Goal: Communication & Community: Ask a question

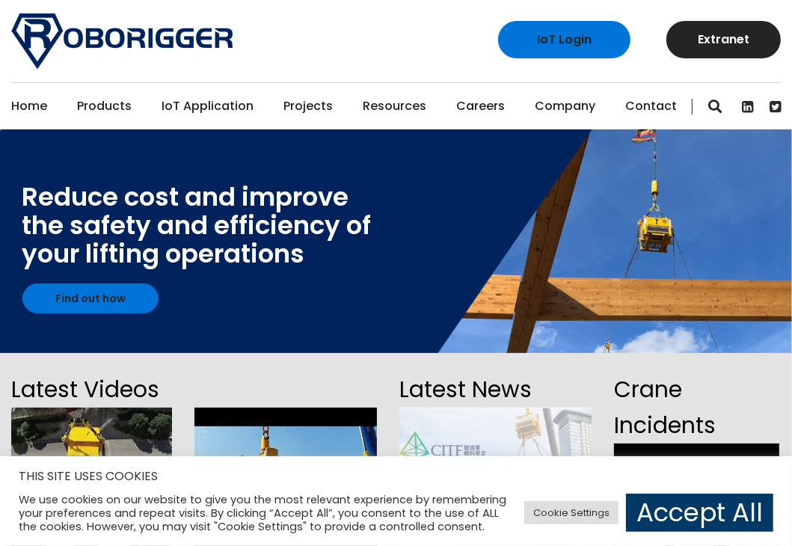
click at [640, 105] on link "Contact" at bounding box center [651, 106] width 52 height 46
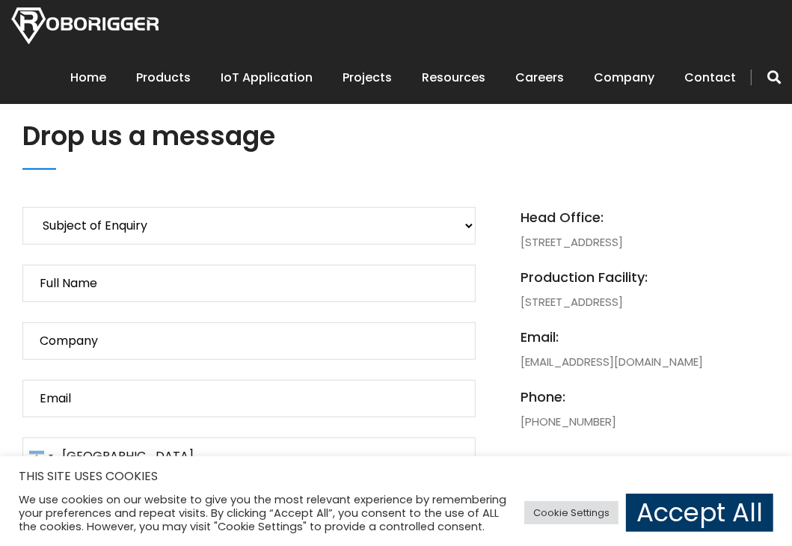
scroll to position [524, 0]
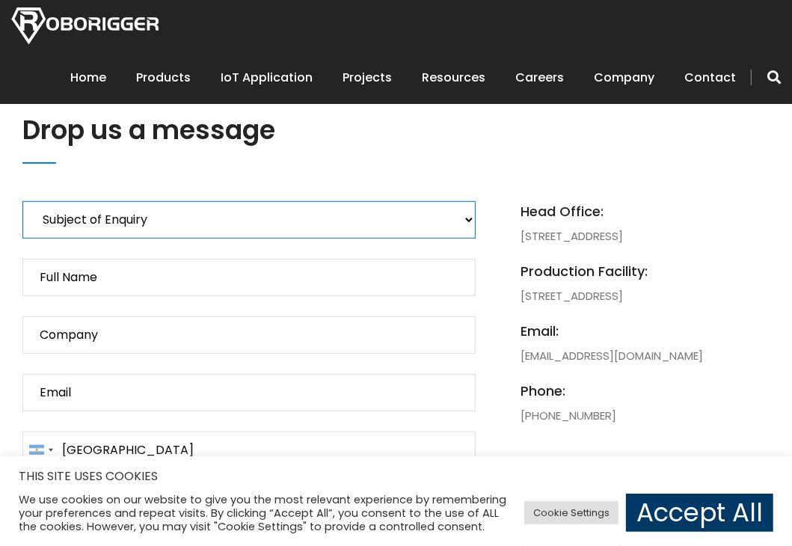
click at [319, 227] on select "Subject of Enquiry Roborigger Rental Roborigger Purchase Customised Solution [P…" at bounding box center [248, 219] width 453 height 37
select select "Roborigger Rental"
click at [22, 201] on select "Subject of Enquiry Roborigger Rental Roborigger Purchase Customised Solution [P…" at bounding box center [248, 219] width 453 height 37
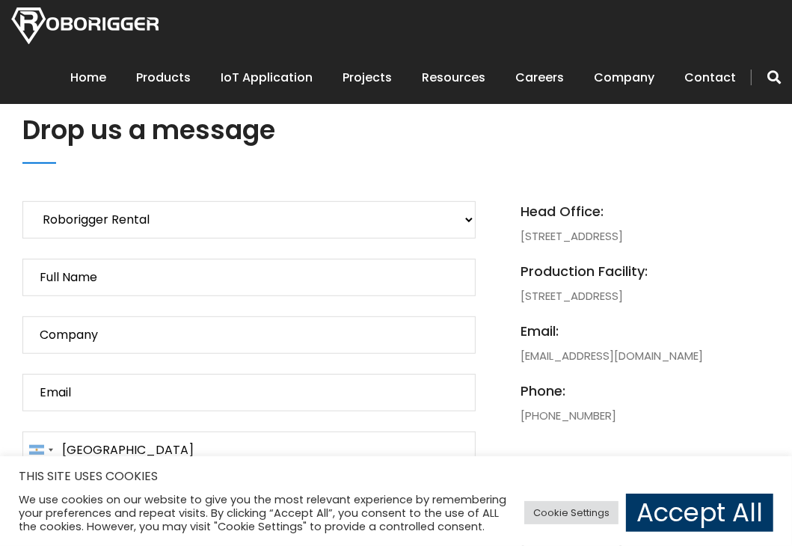
drag, startPoint x: 313, startPoint y: 303, endPoint x: 309, endPoint y: 287, distance: 17.1
click at [313, 303] on p "Subject of Enquiry Roborigger Rental Roborigger Purchase Customised Solution [P…" at bounding box center [248, 484] width 453 height 566
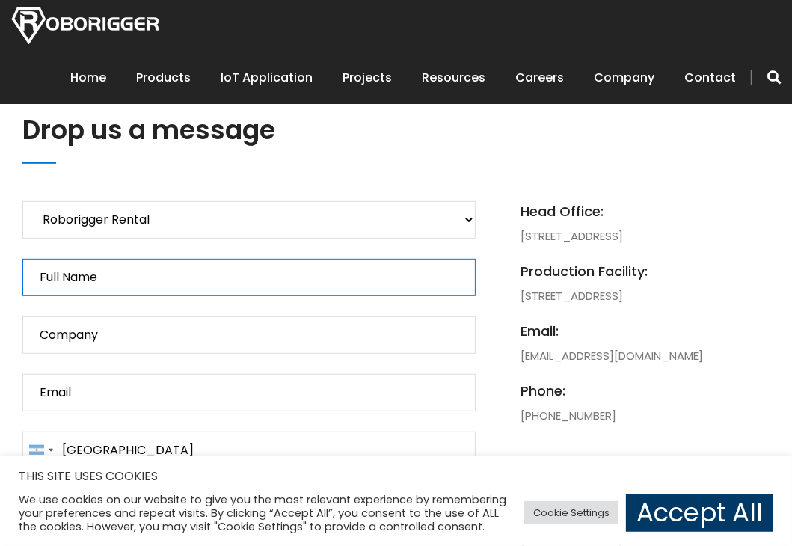
click at [309, 279] on input "Full Name" at bounding box center [248, 277] width 453 height 37
type input "F"
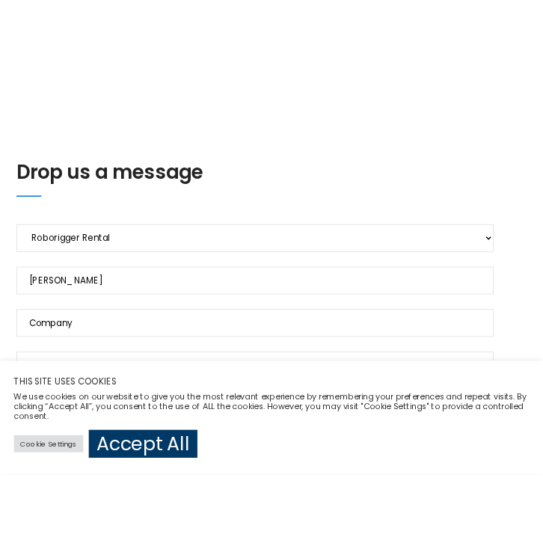
scroll to position [657, 0]
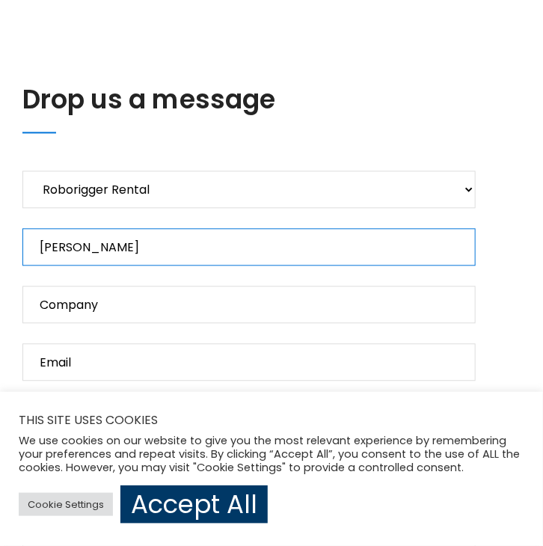
click at [107, 255] on input "[PERSON_NAME]" at bounding box center [248, 247] width 453 height 37
type input "[PERSON_NAME] [PERSON_NAME]"
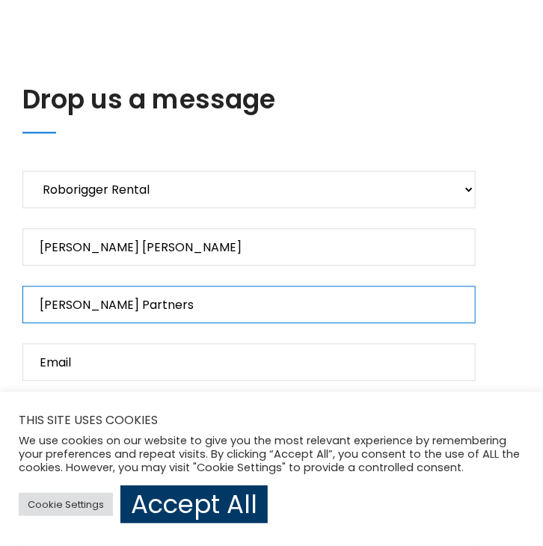
type input "[PERSON_NAME] Partners"
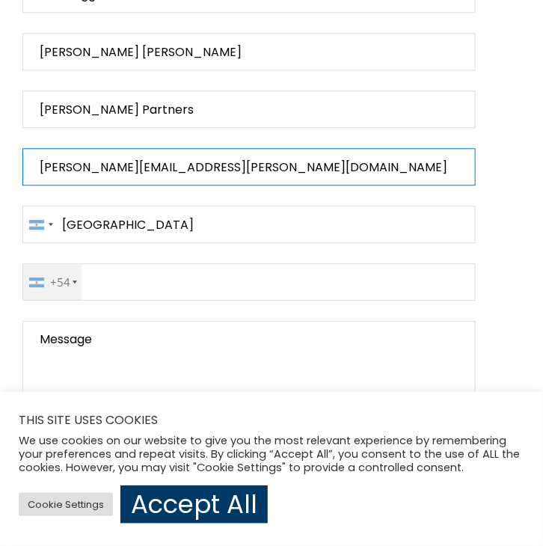
scroll to position [881, 0]
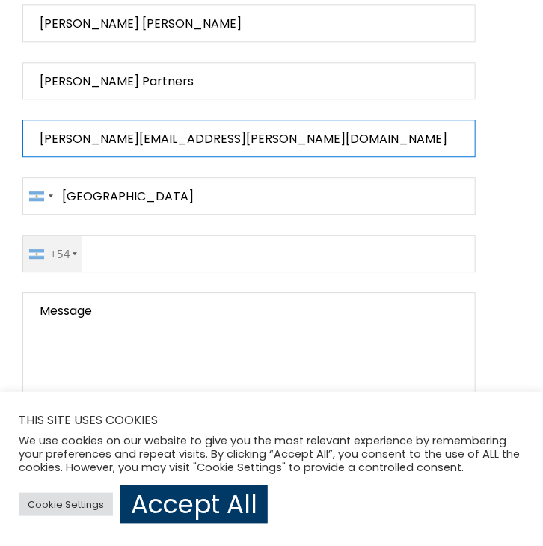
type input "[PERSON_NAME][EMAIL_ADDRESS][PERSON_NAME][DOMAIN_NAME]"
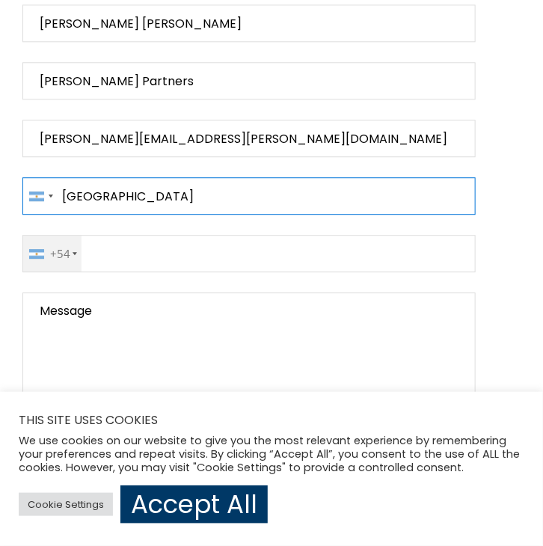
click at [116, 211] on input "[GEOGRAPHIC_DATA]" at bounding box center [248, 195] width 453 height 37
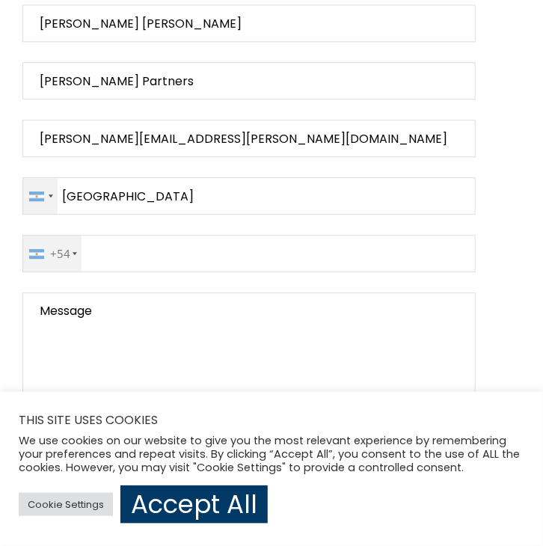
click at [45, 199] on div "Contact form" at bounding box center [40, 196] width 34 height 36
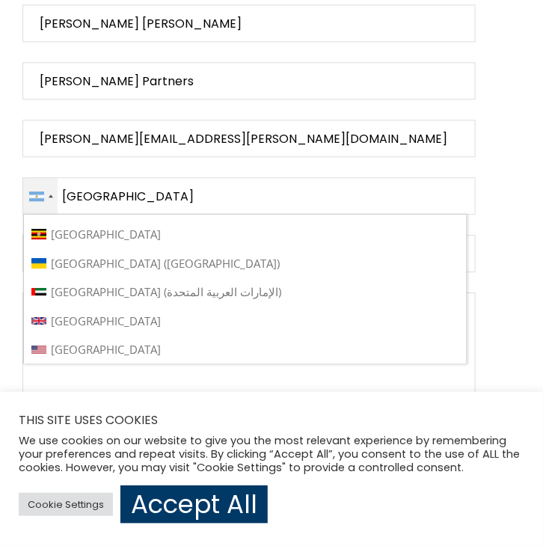
scroll to position [6742, 0]
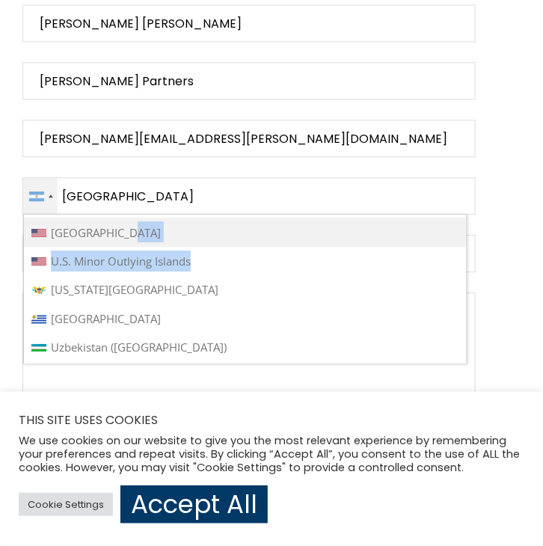
drag, startPoint x: 245, startPoint y: 279, endPoint x: 248, endPoint y: 264, distance: 15.3
click at [248, 264] on ul "[GEOGRAPHIC_DATA] [GEOGRAPHIC_DATA] [GEOGRAPHIC_DATA] (‫[GEOGRAPHIC_DATA]‬‎) [G…" at bounding box center [245, 289] width 444 height 150
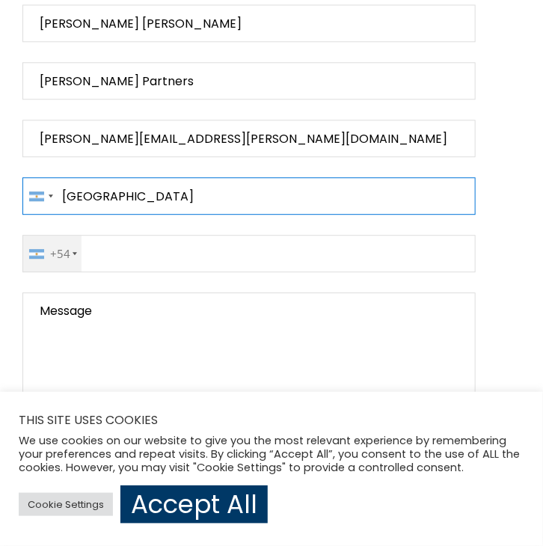
drag, startPoint x: 130, startPoint y: 192, endPoint x: 22, endPoint y: 193, distance: 108.5
click at [129, 192] on input "[GEOGRAPHIC_DATA]" at bounding box center [248, 195] width 453 height 37
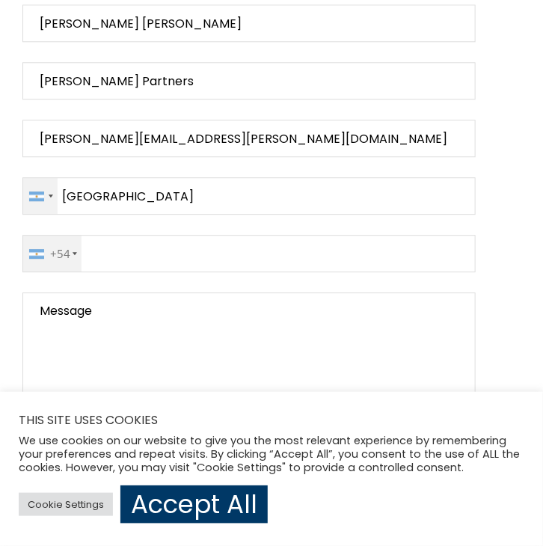
click at [42, 192] on div "Contact form" at bounding box center [36, 197] width 15 height 10
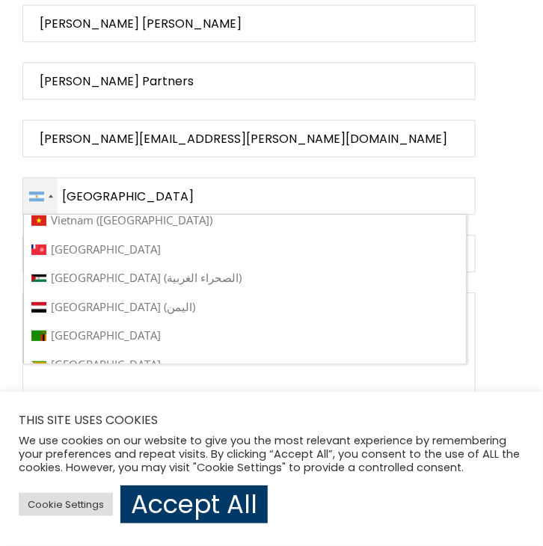
scroll to position [6712, 0]
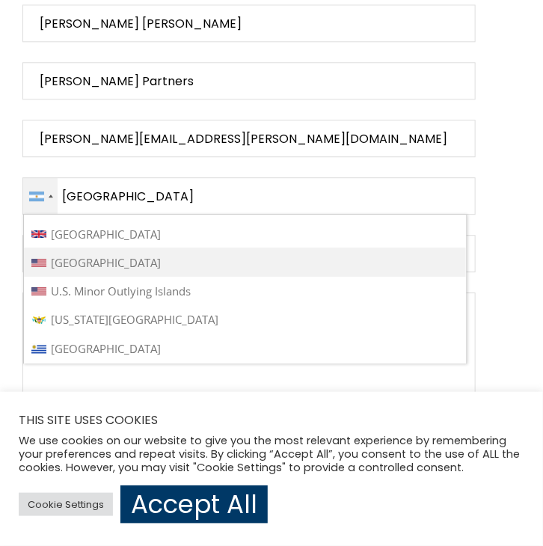
click at [114, 270] on span "[GEOGRAPHIC_DATA]" at bounding box center [106, 262] width 110 height 15
type input "[GEOGRAPHIC_DATA]"
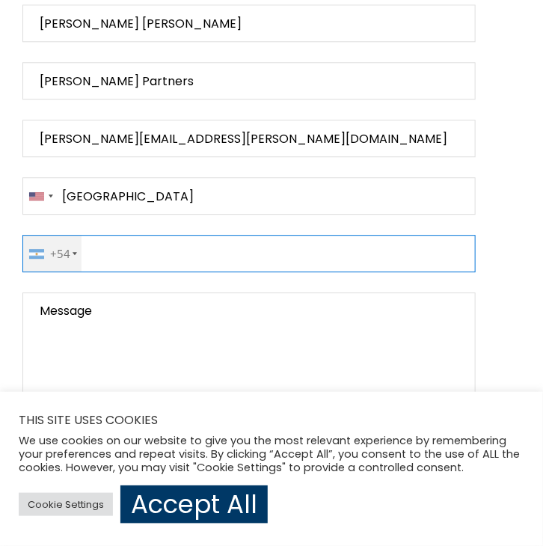
click at [147, 257] on input "Contact form" at bounding box center [248, 253] width 453 height 37
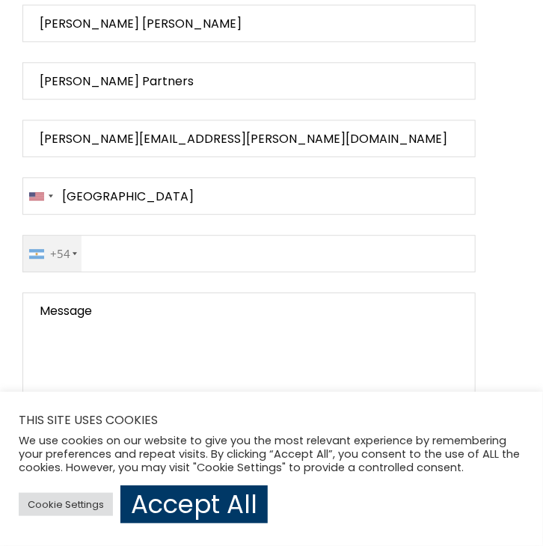
click at [52, 243] on div "+54" at bounding box center [55, 254] width 52 height 36
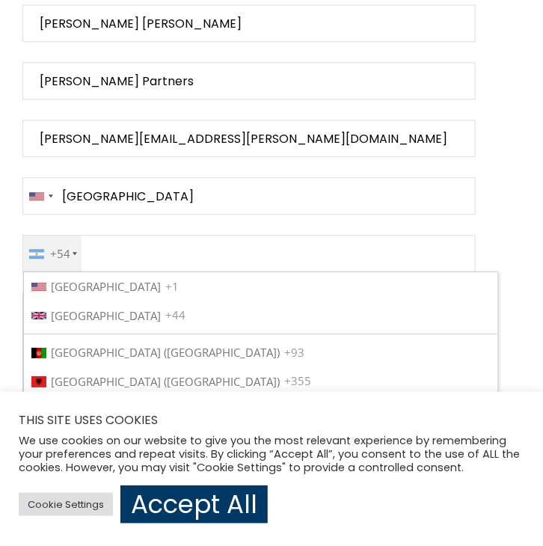
scroll to position [178, 0]
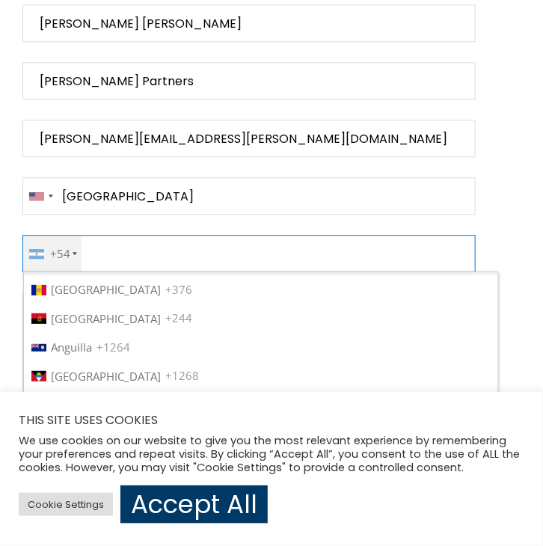
click at [167, 260] on input "Contact form" at bounding box center [248, 253] width 453 height 37
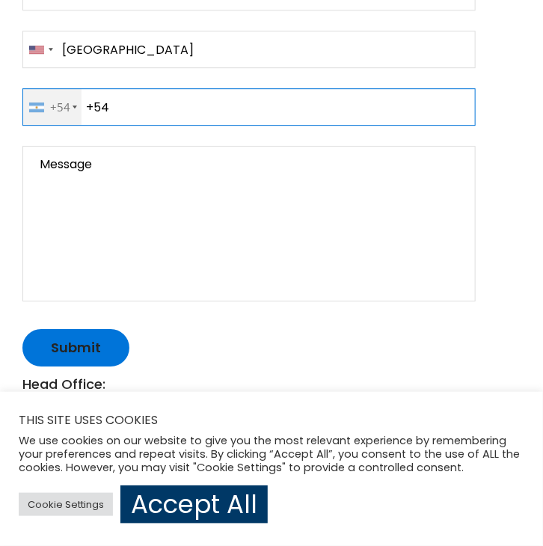
scroll to position [1002, 0]
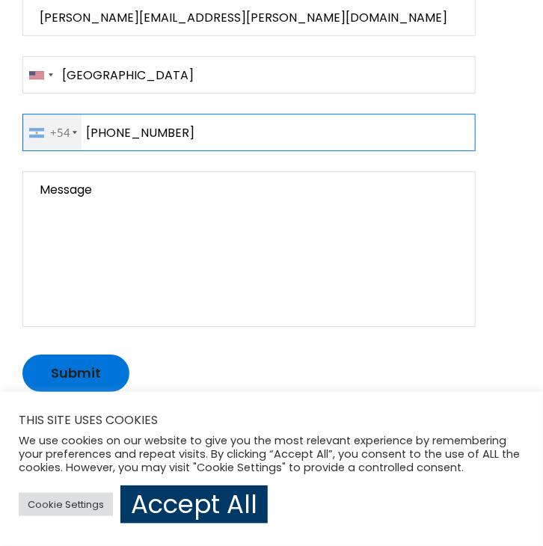
type input "[PHONE_NUMBER]"
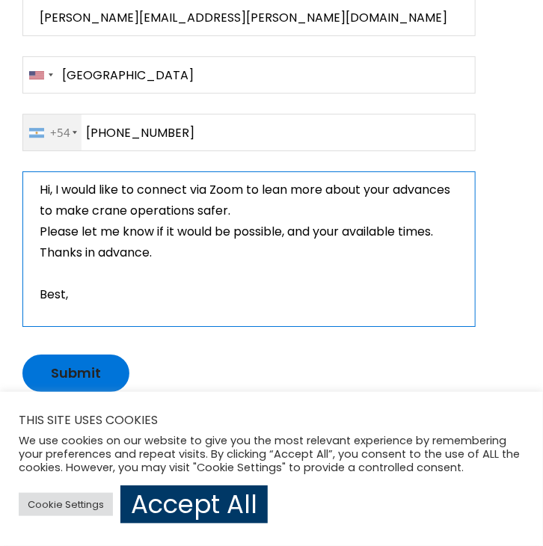
scroll to position [18, 0]
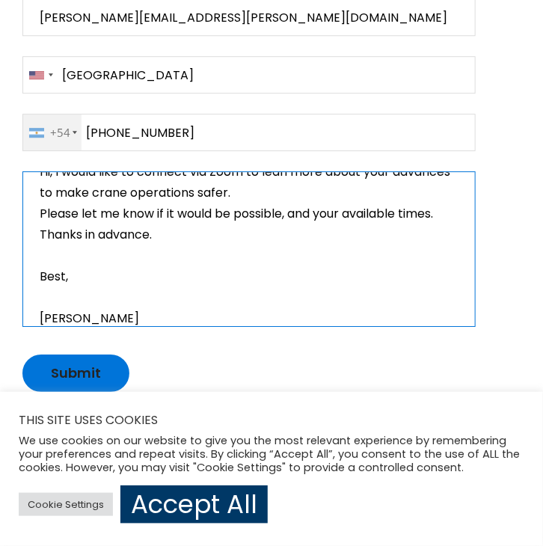
drag, startPoint x: 96, startPoint y: 308, endPoint x: -35, endPoint y: 49, distance: 290.7
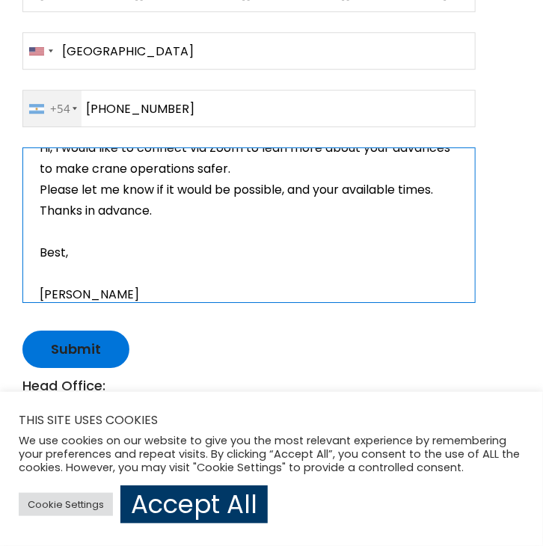
scroll to position [1152, 0]
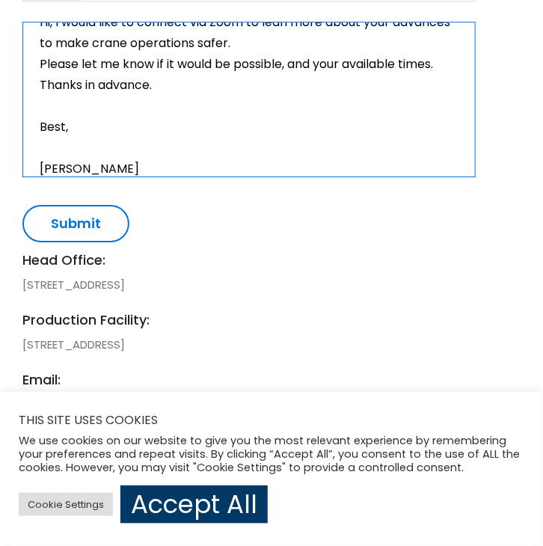
type textarea "Hi, I would like to connect via Zoom to lean more about your advances to make c…"
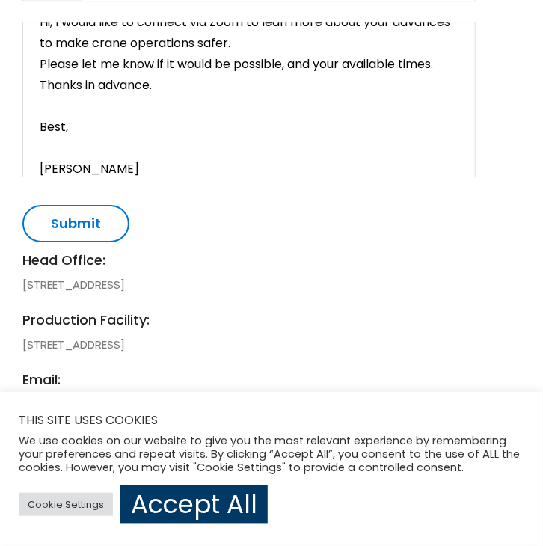
click at [61, 218] on input "Submit" at bounding box center [75, 223] width 107 height 37
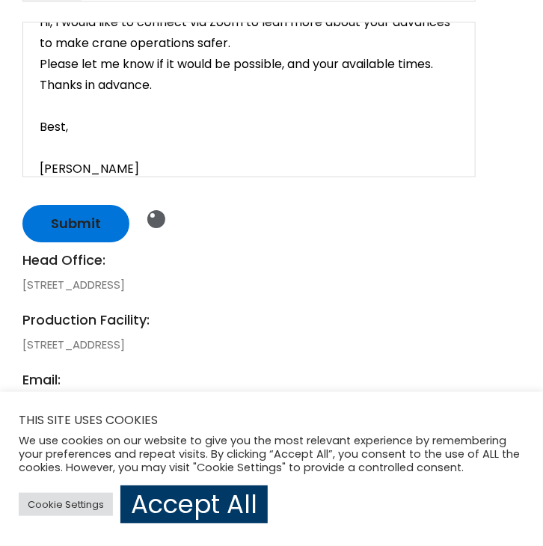
scroll to position [0, 0]
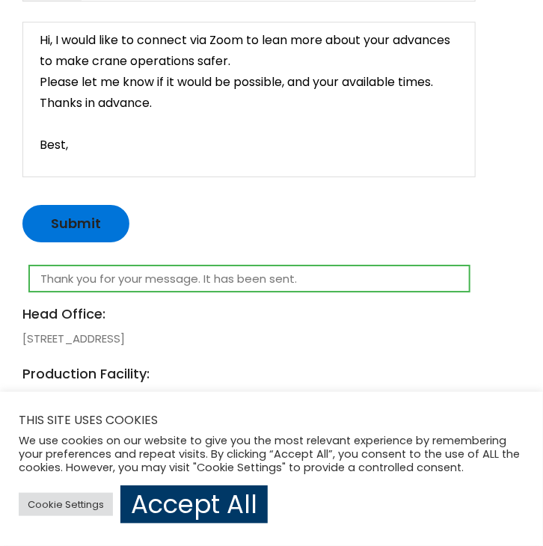
click at [352, 334] on li "Head Office: [STREET_ADDRESS]" at bounding box center [248, 326] width 453 height 45
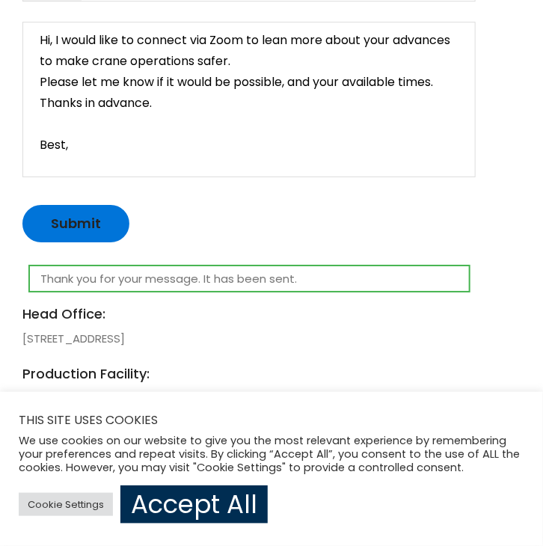
click at [225, 491] on link "Accept All" at bounding box center [193, 505] width 147 height 38
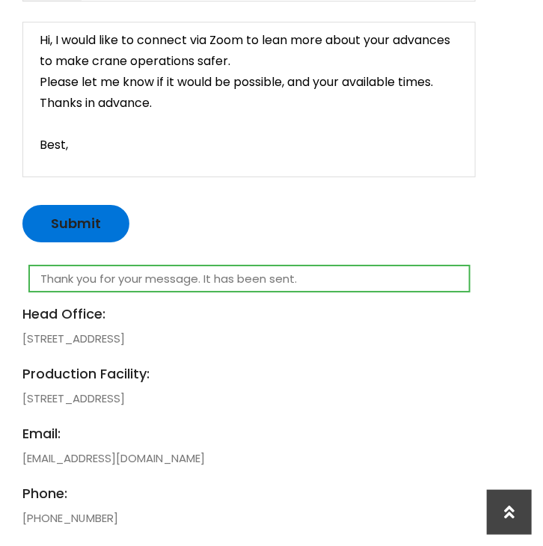
click at [206, 450] on li "email: [EMAIL_ADDRESS][DOMAIN_NAME]" at bounding box center [248, 445] width 453 height 45
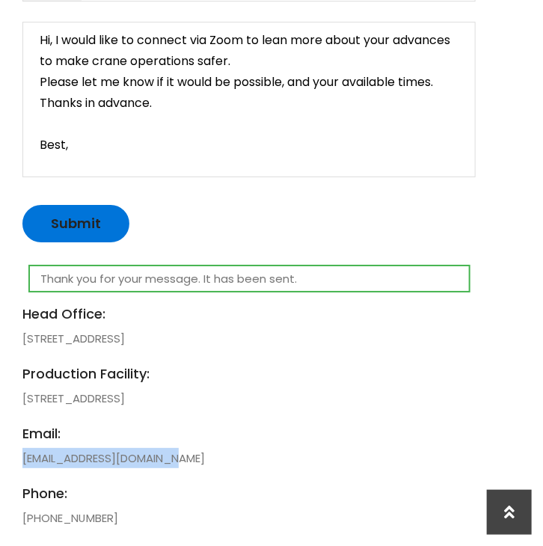
drag, startPoint x: 207, startPoint y: 451, endPoint x: 15, endPoint y: 459, distance: 192.4
copy li "[EMAIL_ADDRESS][DOMAIN_NAME]"
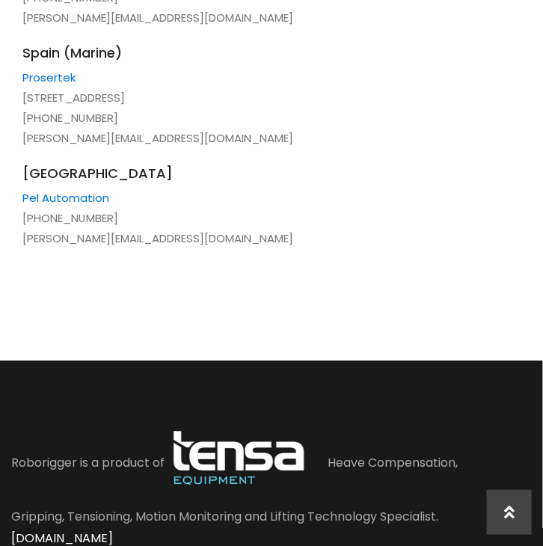
scroll to position [3471, 0]
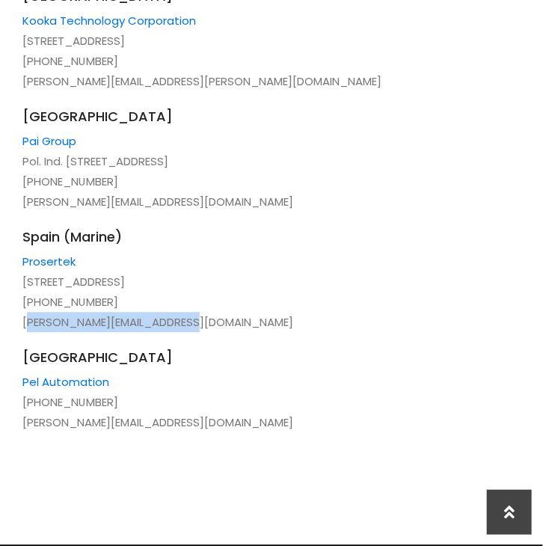
drag, startPoint x: 209, startPoint y: 297, endPoint x: 297, endPoint y: 248, distance: 100.8
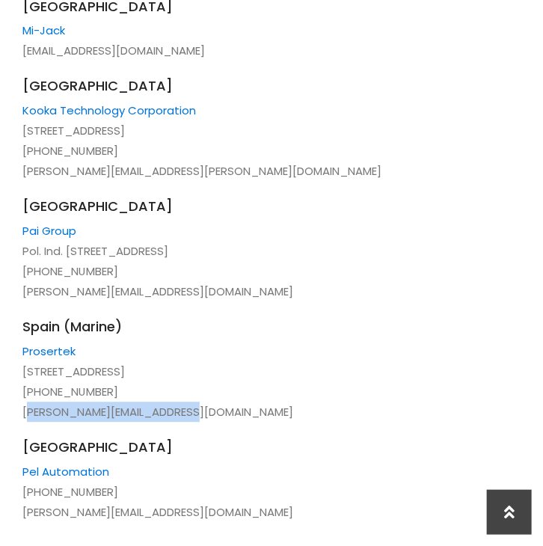
scroll to position [3322, 0]
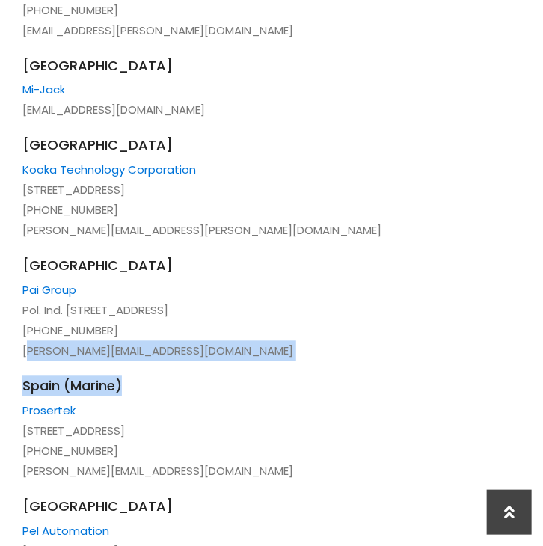
drag, startPoint x: 150, startPoint y: 339, endPoint x: 16, endPoint y: 330, distance: 135.0
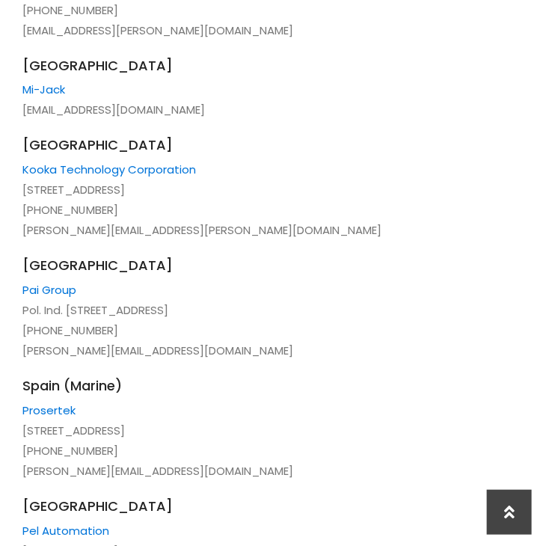
click at [249, 256] on span "[GEOGRAPHIC_DATA]" at bounding box center [248, 266] width 453 height 20
drag, startPoint x: 180, startPoint y: 90, endPoint x: 18, endPoint y: 90, distance: 161.6
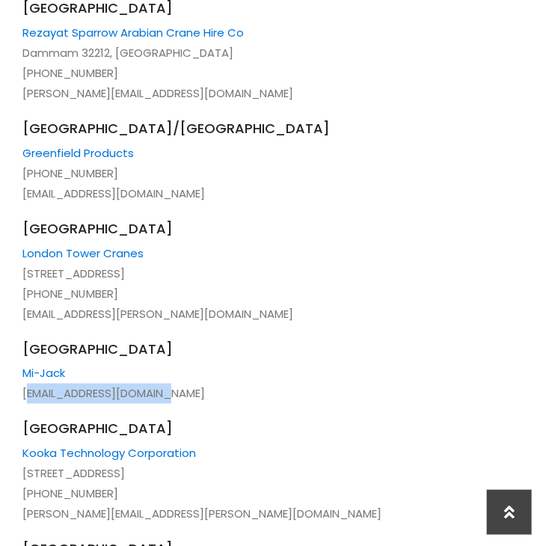
scroll to position [3022, 0]
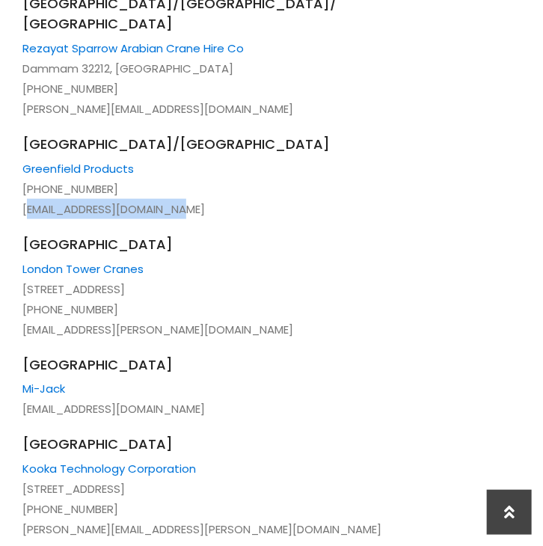
drag, startPoint x: 179, startPoint y: 189, endPoint x: 19, endPoint y: 186, distance: 159.4
copy li "[EMAIL_ADDRESS][DOMAIN_NAME]"
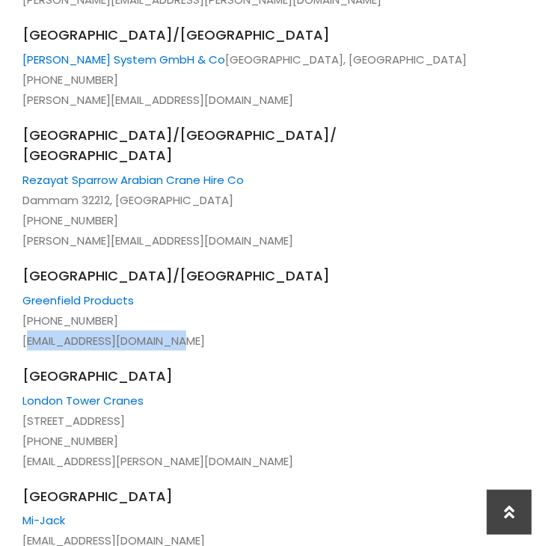
scroll to position [2798, 0]
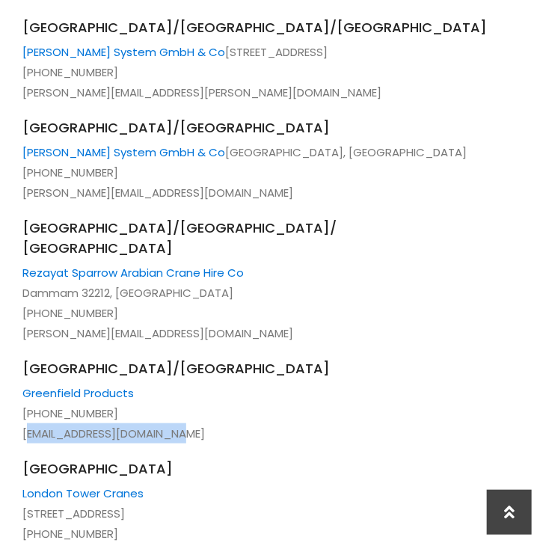
click at [60, 405] on li "[GEOGRAPHIC_DATA]/[GEOGRAPHIC_DATA] Greenfield Products [PHONE_NUMBER] [EMAIL_A…" at bounding box center [248, 400] width 453 height 85
click at [295, 406] on li "[GEOGRAPHIC_DATA]/[GEOGRAPHIC_DATA] Greenfield Products [PHONE_NUMBER] [EMAIL_A…" at bounding box center [248, 400] width 453 height 85
drag, startPoint x: 198, startPoint y: 411, endPoint x: 16, endPoint y: 405, distance: 181.9
click at [258, 388] on li "[GEOGRAPHIC_DATA]/[GEOGRAPHIC_DATA] Greenfield Products [PHONE_NUMBER] [EMAIL_A…" at bounding box center [248, 400] width 453 height 85
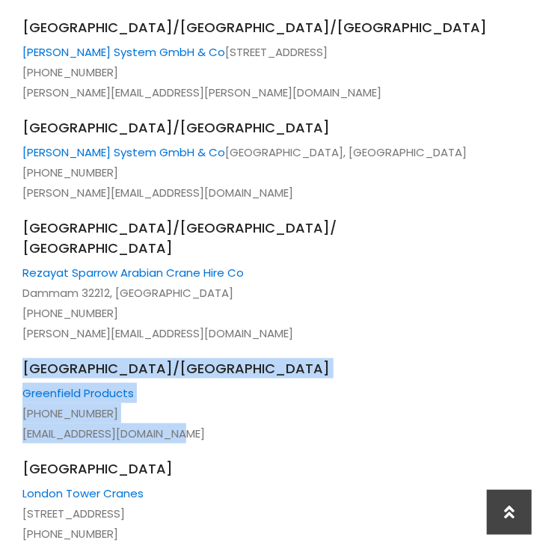
drag, startPoint x: 209, startPoint y: 413, endPoint x: 21, endPoint y: 346, distance: 199.2
copy li "[GEOGRAPHIC_DATA]/[GEOGRAPHIC_DATA] Greenfield Products [PHONE_NUMBER] [EMAIL_A…"
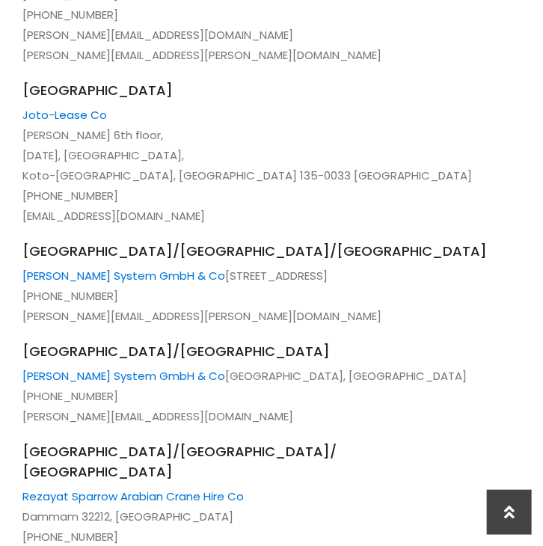
scroll to position [2349, 0]
